Goal: Communication & Community: Share content

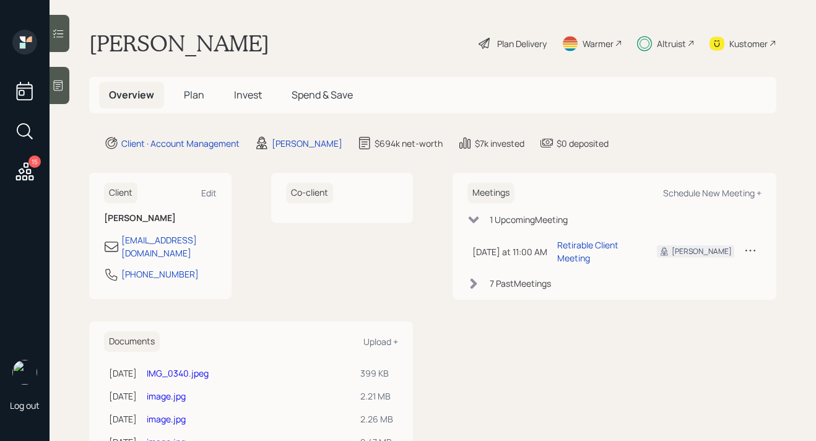
click at [202, 100] on span "Plan" at bounding box center [194, 95] width 20 height 14
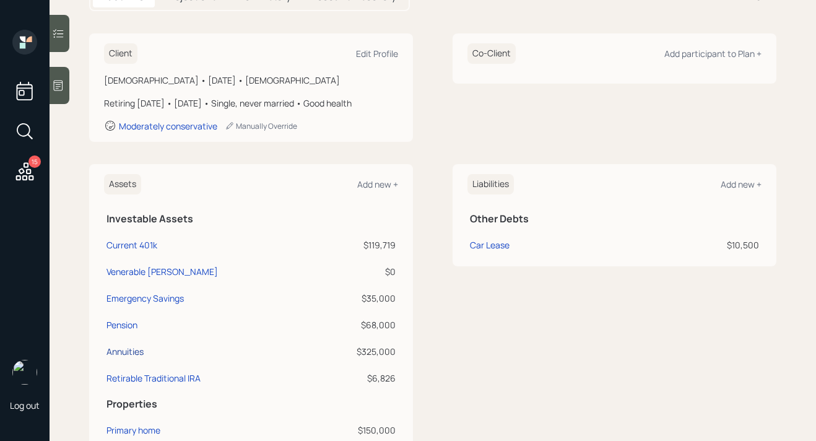
scroll to position [152, 0]
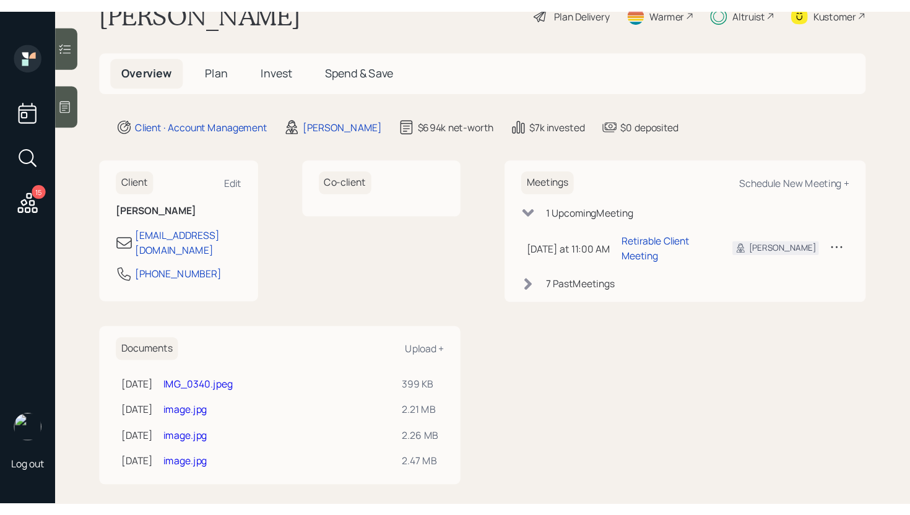
scroll to position [7, 0]
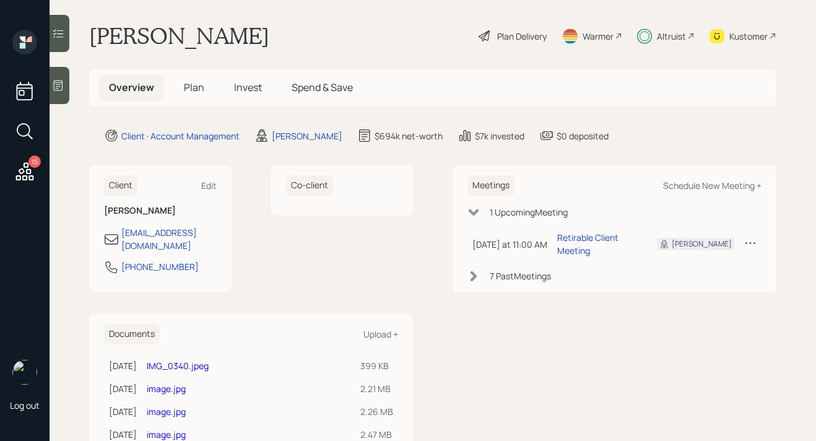
click at [497, 37] on div "Plan Delivery" at bounding box center [522, 36] width 50 height 13
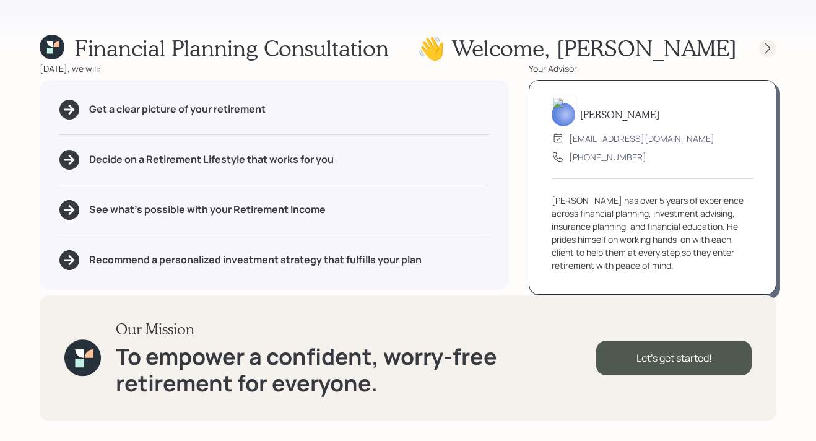
click at [761, 53] on icon at bounding box center [767, 48] width 12 height 12
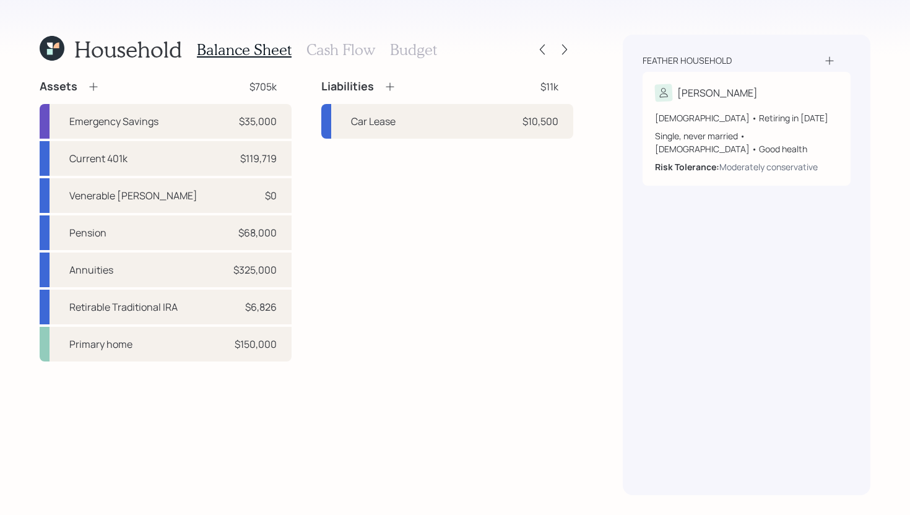
click at [342, 51] on h3 "Cash Flow" at bounding box center [340, 50] width 69 height 18
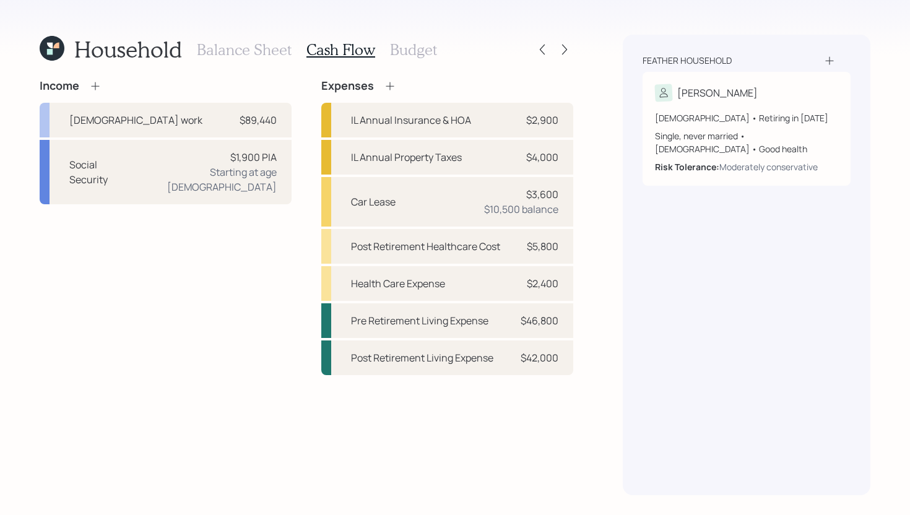
click at [412, 57] on h3 "Budget" at bounding box center [413, 50] width 47 height 18
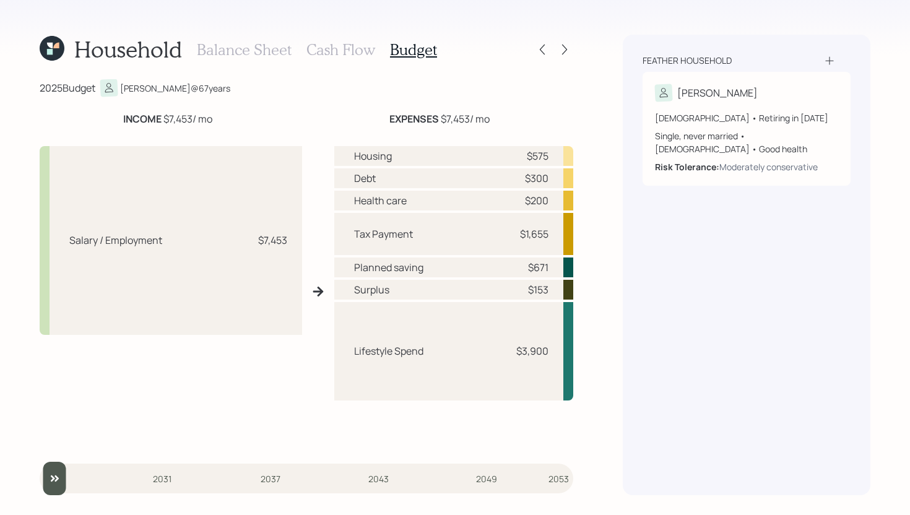
click at [251, 53] on h3 "Balance Sheet" at bounding box center [244, 50] width 95 height 18
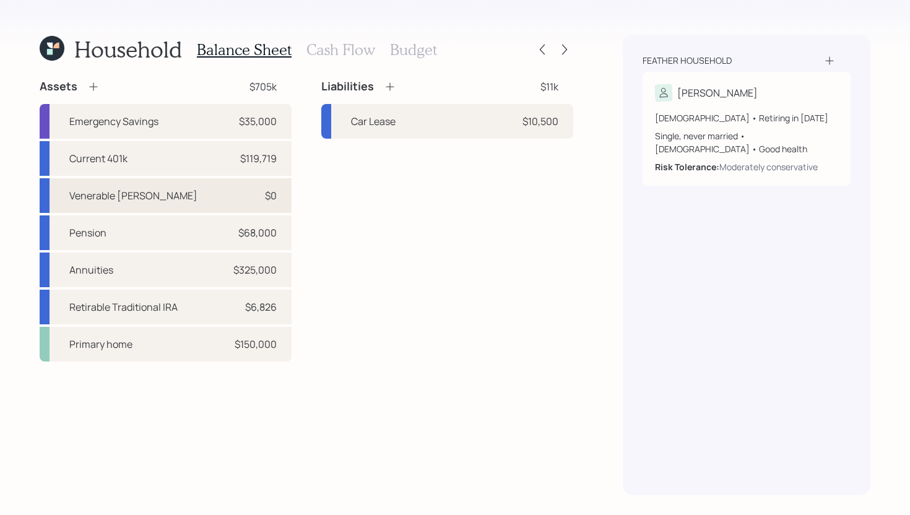
click at [176, 198] on div "Venerable Annuity $0" at bounding box center [166, 195] width 252 height 35
select select "ira"
select select "balanced"
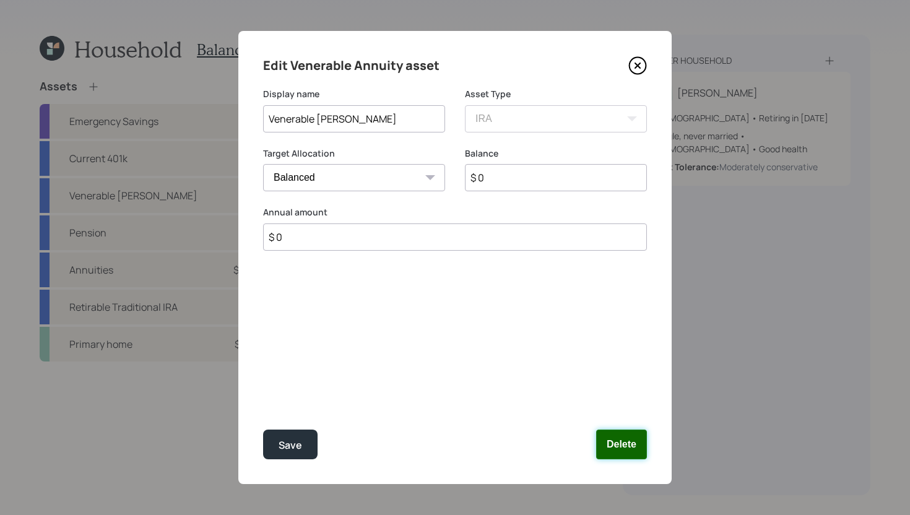
click at [623, 441] on button "Delete" at bounding box center [621, 445] width 51 height 30
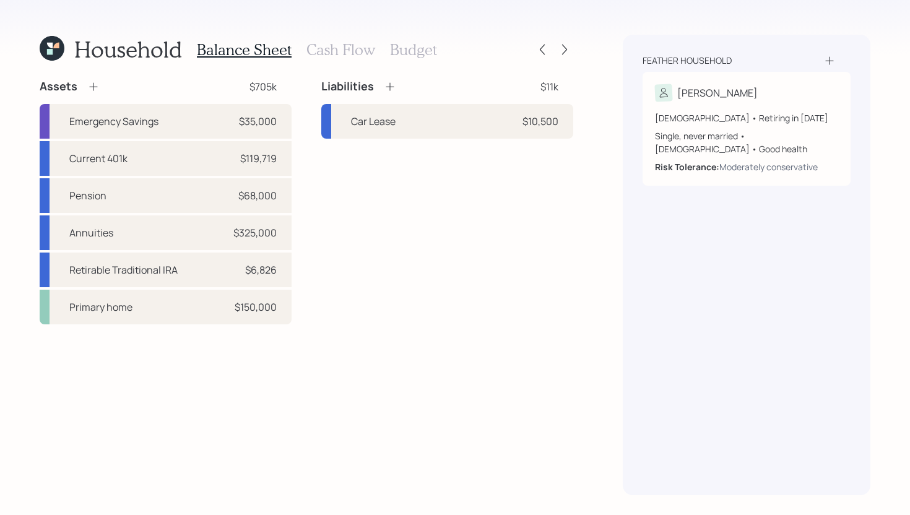
click at [354, 51] on h3 "Cash Flow" at bounding box center [340, 50] width 69 height 18
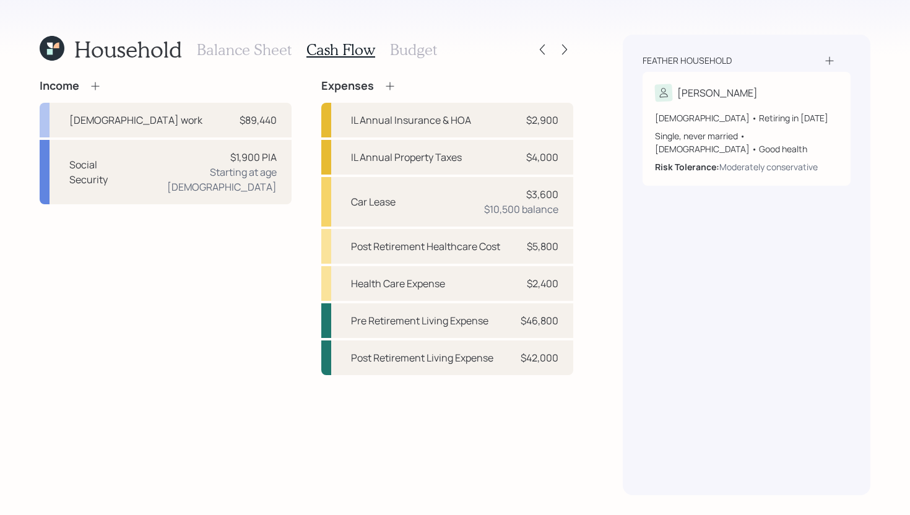
click at [246, 51] on h3 "Balance Sheet" at bounding box center [244, 50] width 95 height 18
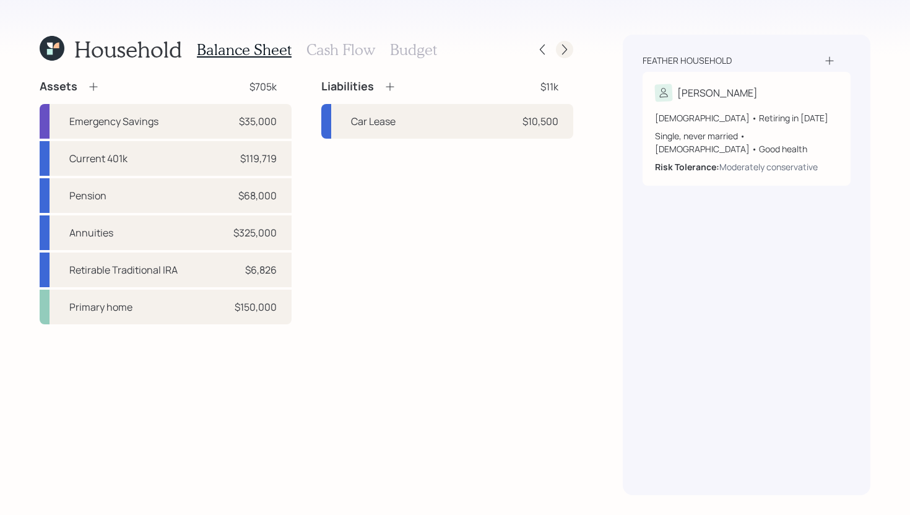
click at [560, 54] on icon at bounding box center [564, 49] width 12 height 12
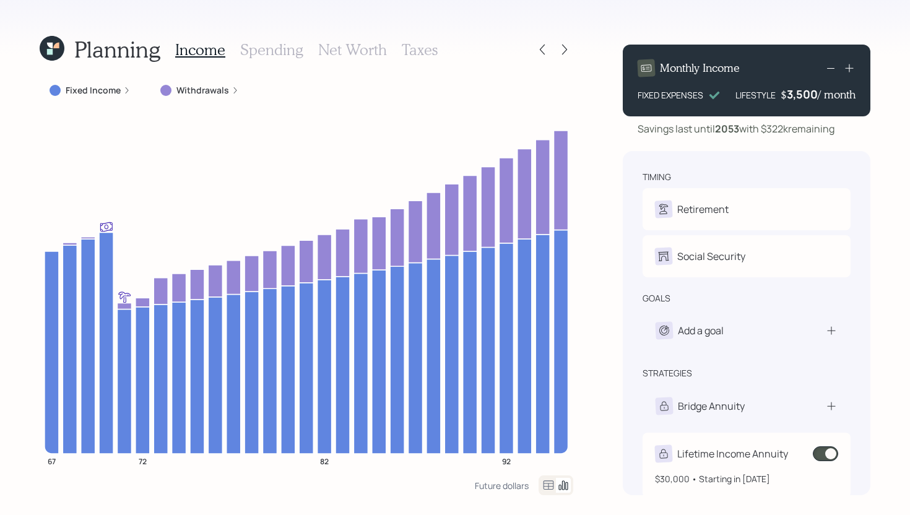
click at [758, 459] on div "Lifetime Income Annuity" at bounding box center [732, 453] width 111 height 15
select select "ff54031d-6494-4742-9d3a-e3061d105f7e"
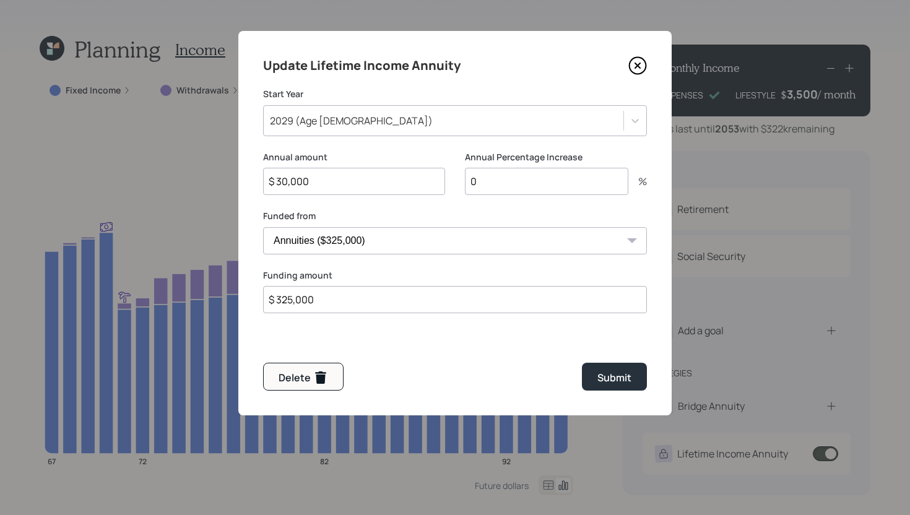
click at [637, 67] on icon at bounding box center [637, 65] width 19 height 19
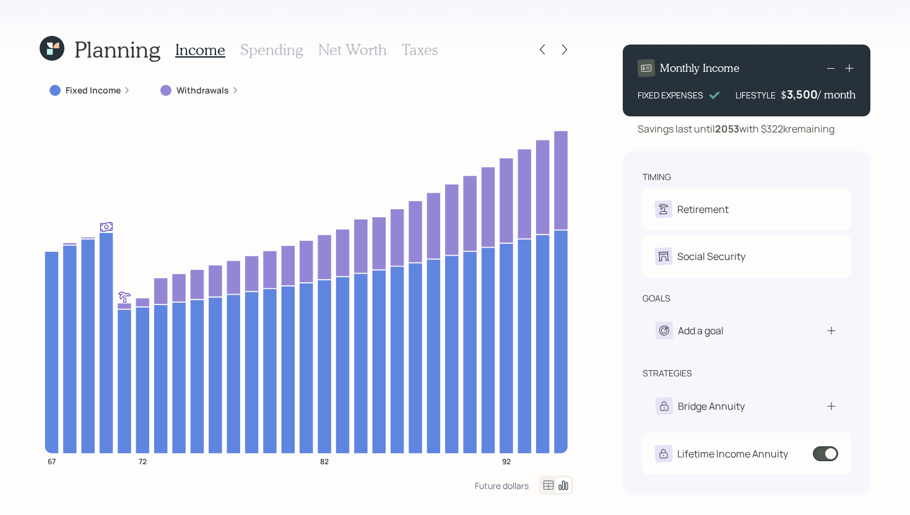
click at [49, 59] on icon at bounding box center [52, 48] width 25 height 25
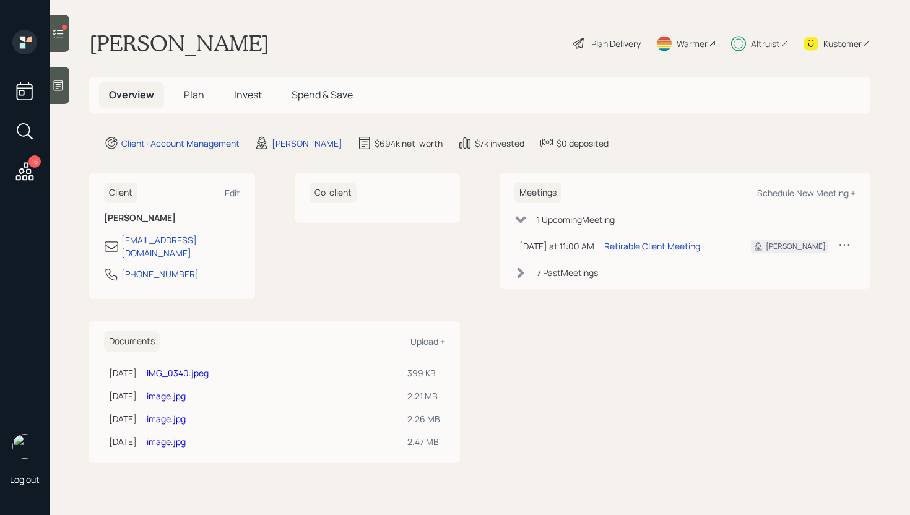
click at [753, 46] on div "Altruist" at bounding box center [765, 43] width 29 height 13
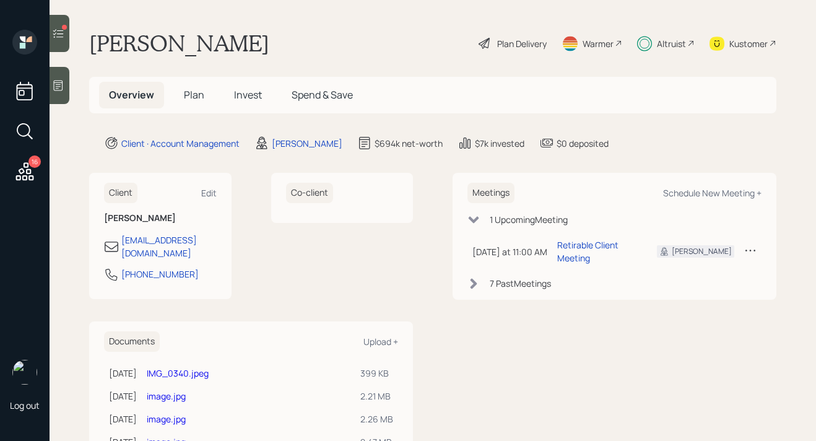
click at [200, 97] on span "Plan" at bounding box center [194, 95] width 20 height 14
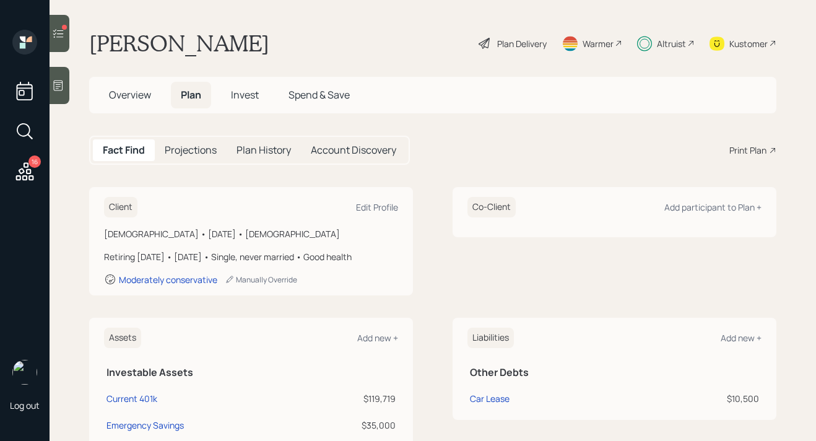
click at [537, 46] on div "Plan Delivery" at bounding box center [522, 43] width 50 height 13
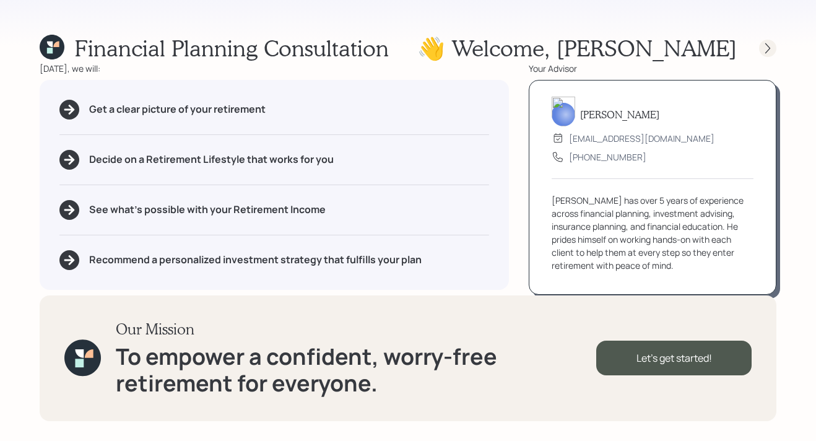
click at [764, 56] on div at bounding box center [767, 48] width 17 height 17
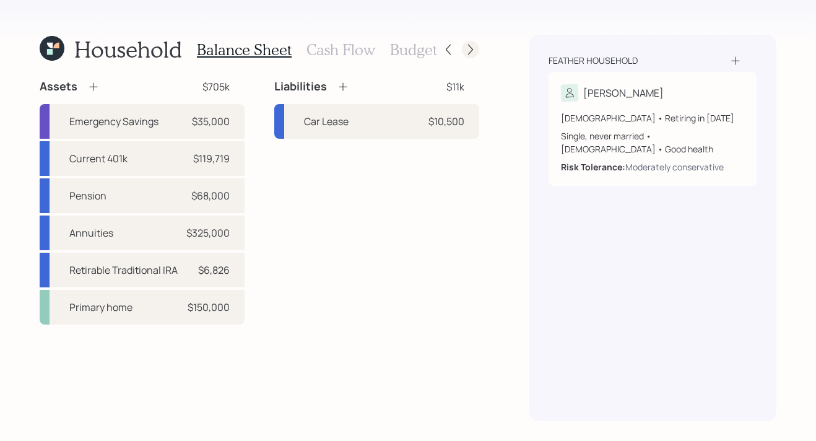
click at [474, 51] on icon at bounding box center [470, 49] width 12 height 12
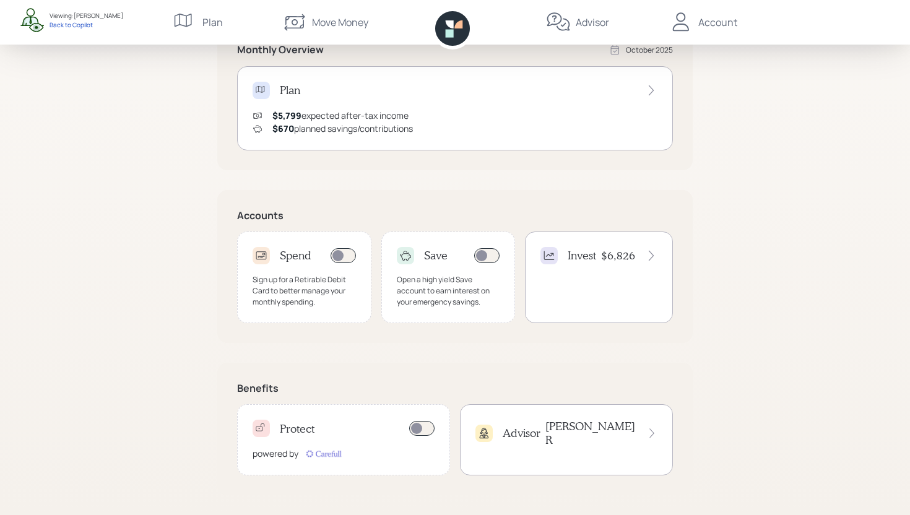
scroll to position [253, 0]
click at [610, 272] on div "Invest $6,826" at bounding box center [599, 277] width 148 height 92
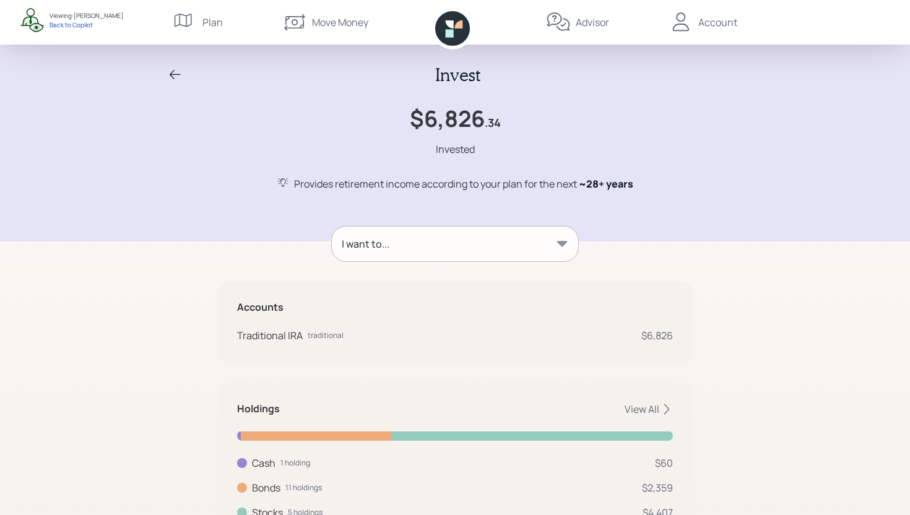
click at [180, 76] on icon at bounding box center [175, 74] width 15 height 15
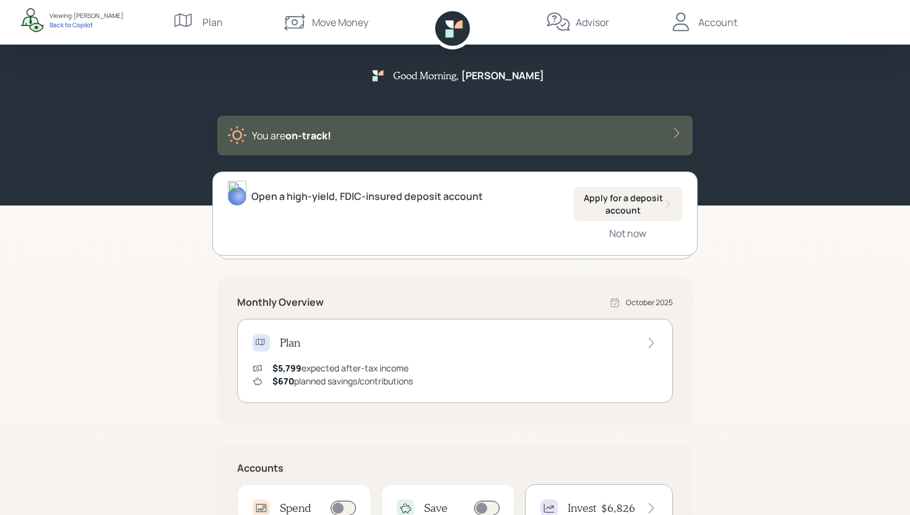
scroll to position [253, 0]
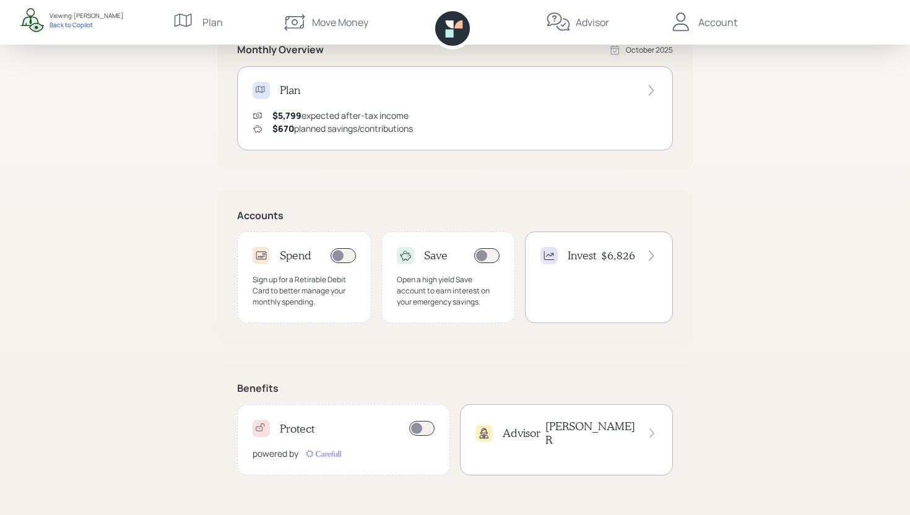
click at [542, 438] on div "Advisor Michael R" at bounding box center [566, 439] width 213 height 71
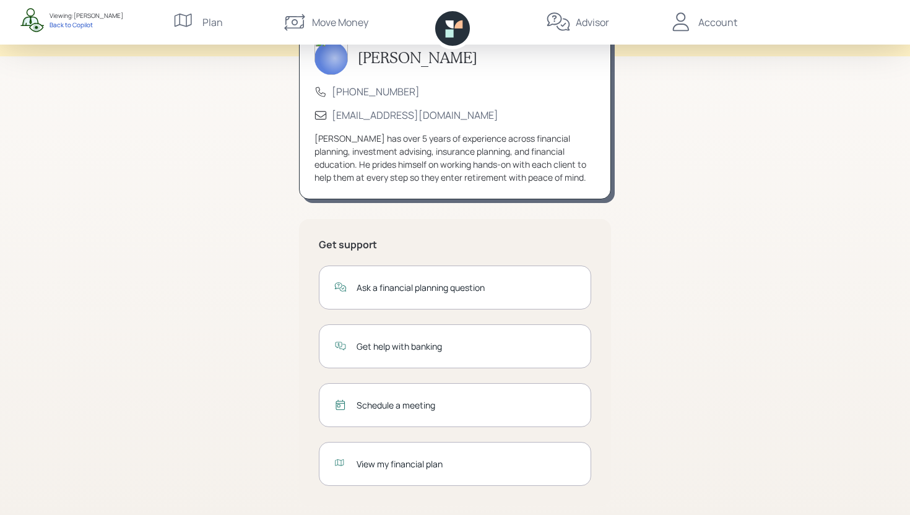
scroll to position [90, 0]
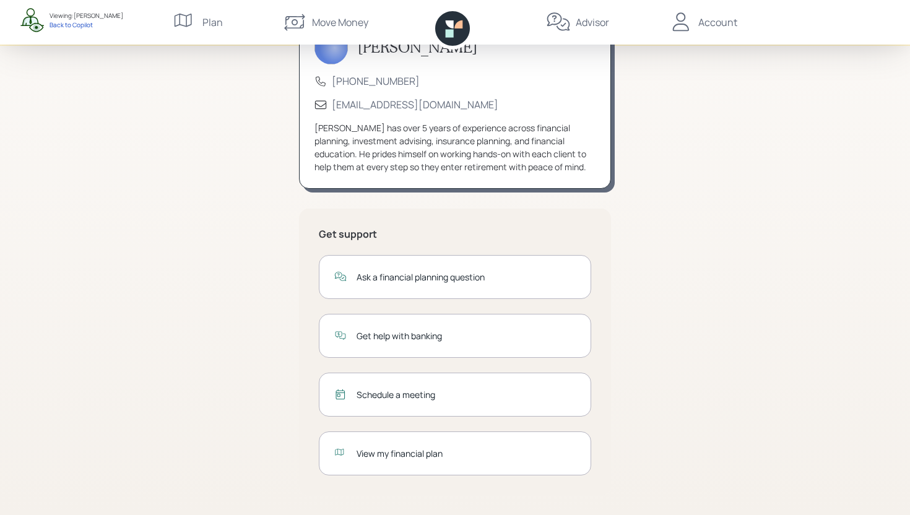
click at [725, 28] on div "Account" at bounding box center [717, 22] width 39 height 15
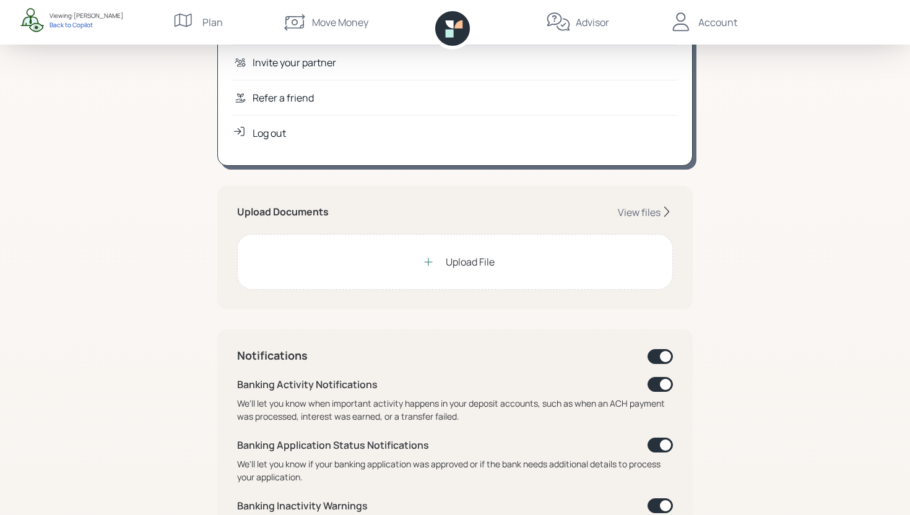
scroll to position [59, 0]
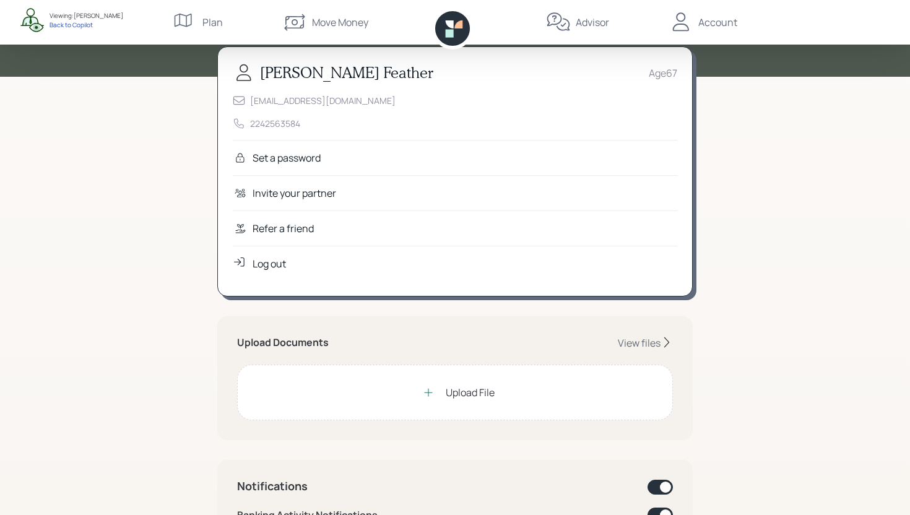
click at [305, 228] on div "Refer a friend" at bounding box center [283, 228] width 61 height 15
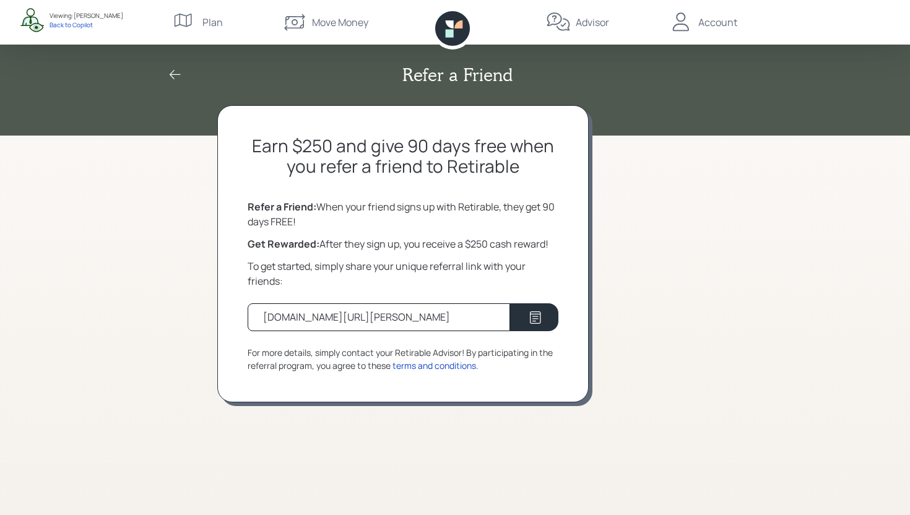
drag, startPoint x: 441, startPoint y: 318, endPoint x: 252, endPoint y: 322, distance: 189.5
click at [252, 322] on div "retirable.com/referral/joan/d8fxqel" at bounding box center [379, 317] width 262 height 28
copy div "retirable.com/referral/joan/d8fxqel"
click at [233, 318] on div "Earn $250 and give 90 days free when you refer a friend to Retirable Refer a Fr…" at bounding box center [402, 253] width 371 height 297
click at [454, 25] on icon at bounding box center [452, 28] width 35 height 35
